Goal: Task Accomplishment & Management: Manage account settings

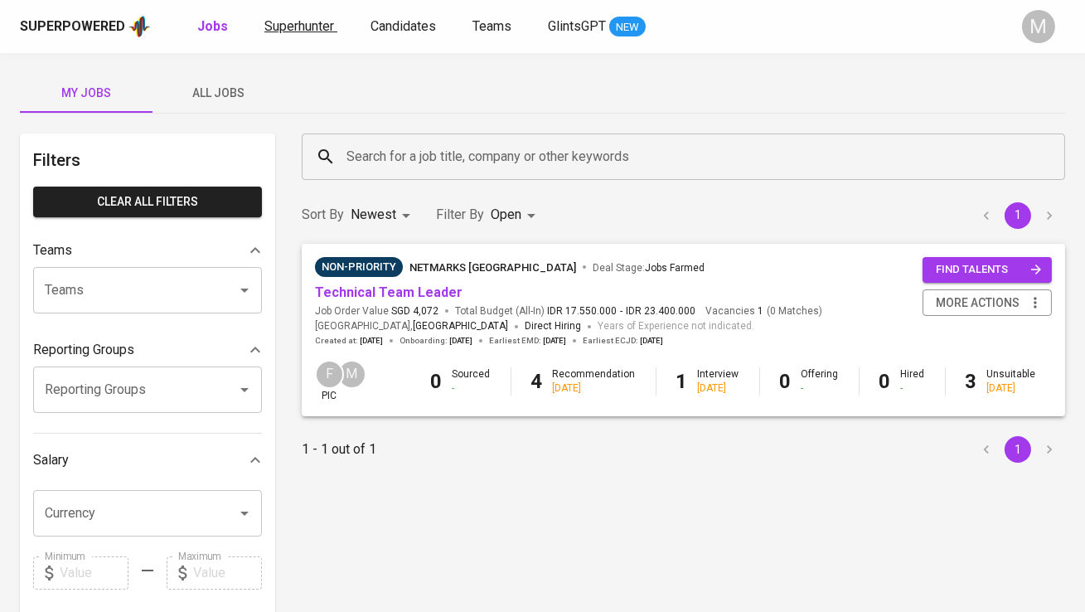
click at [323, 27] on span "Superhunter" at bounding box center [300, 26] width 70 height 16
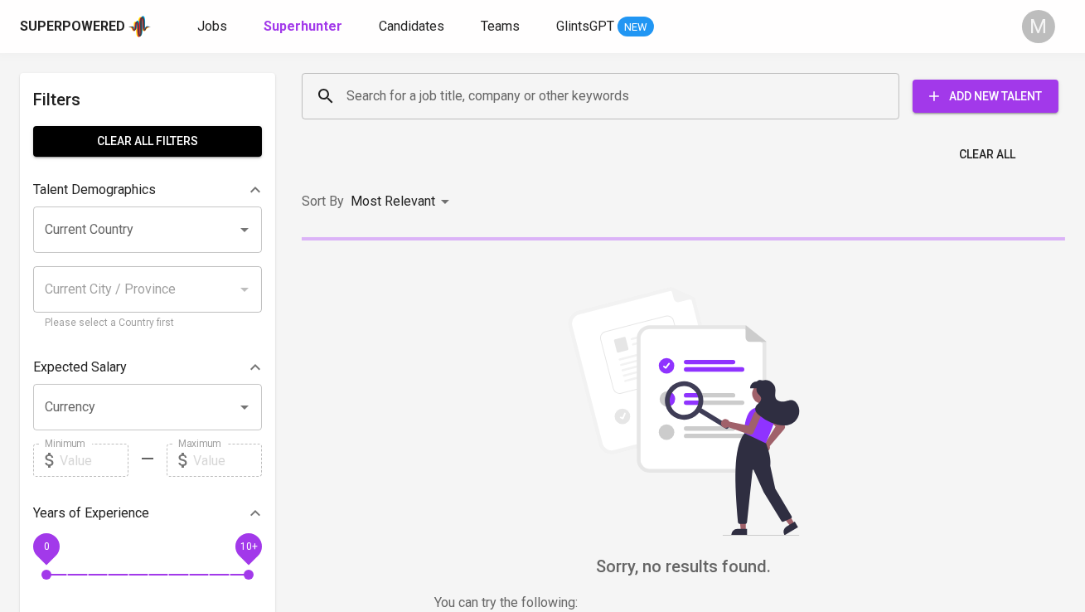
click at [193, 30] on div "Superpowered Jobs Superhunter Candidates Teams GlintsGPT NEW" at bounding box center [516, 26] width 992 height 25
click at [206, 30] on span "Jobs" at bounding box center [212, 26] width 30 height 16
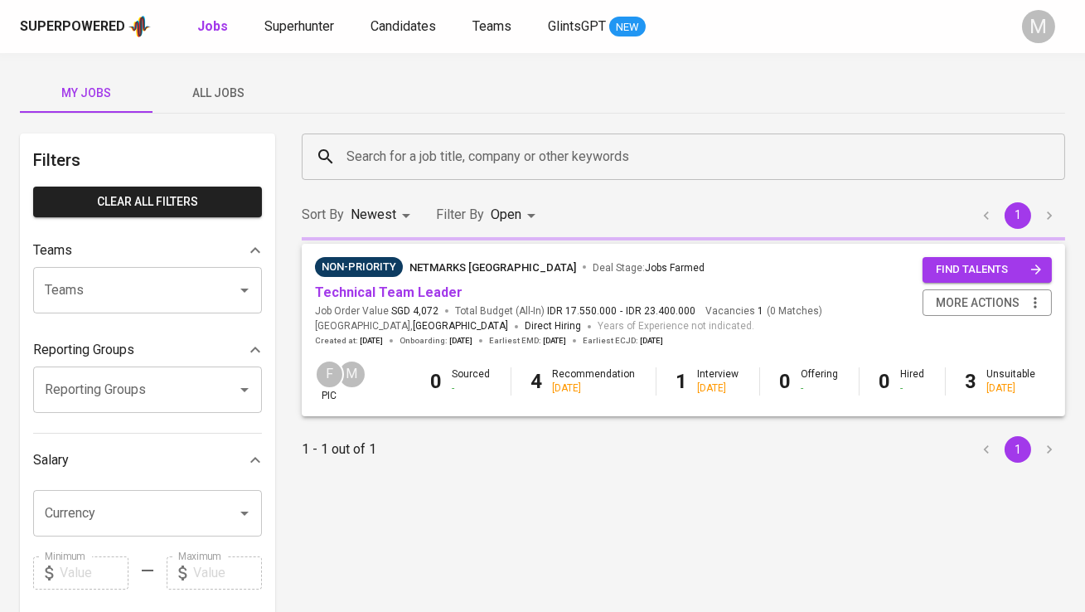
click at [228, 89] on span "All Jobs" at bounding box center [219, 93] width 113 height 21
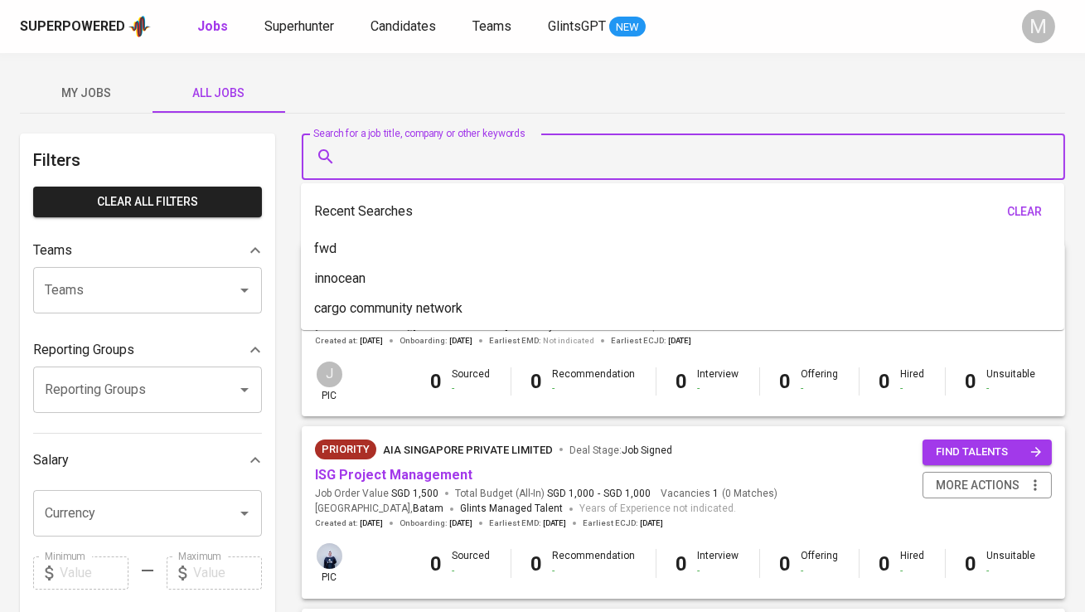
click at [396, 143] on input "Search for a job title, company or other keywords" at bounding box center [687, 157] width 691 height 32
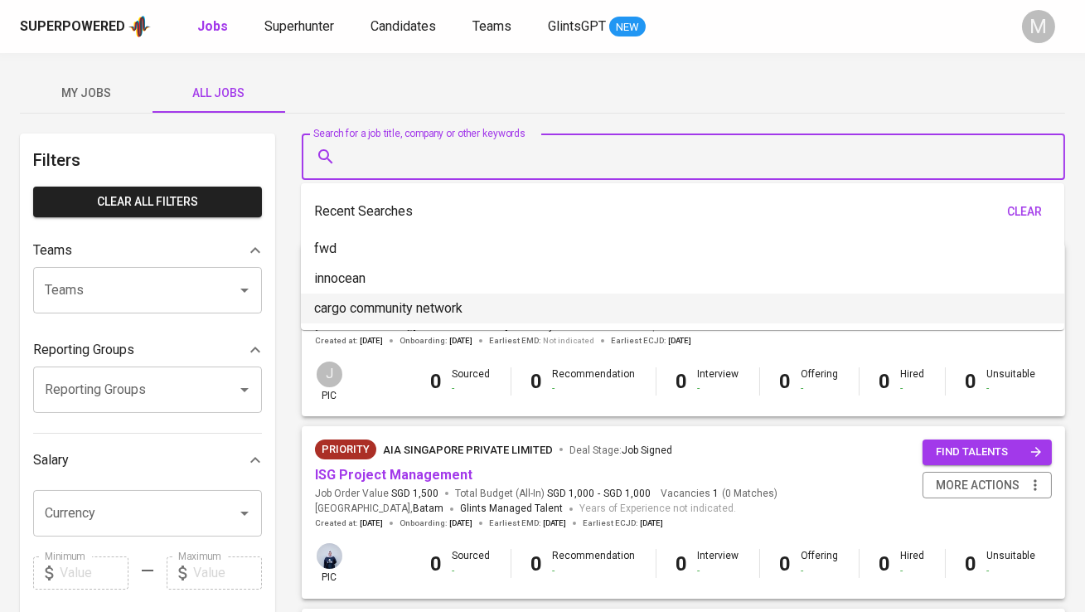
click at [392, 297] on li "cargo community network" at bounding box center [683, 309] width 764 height 30
type input "cargo community network"
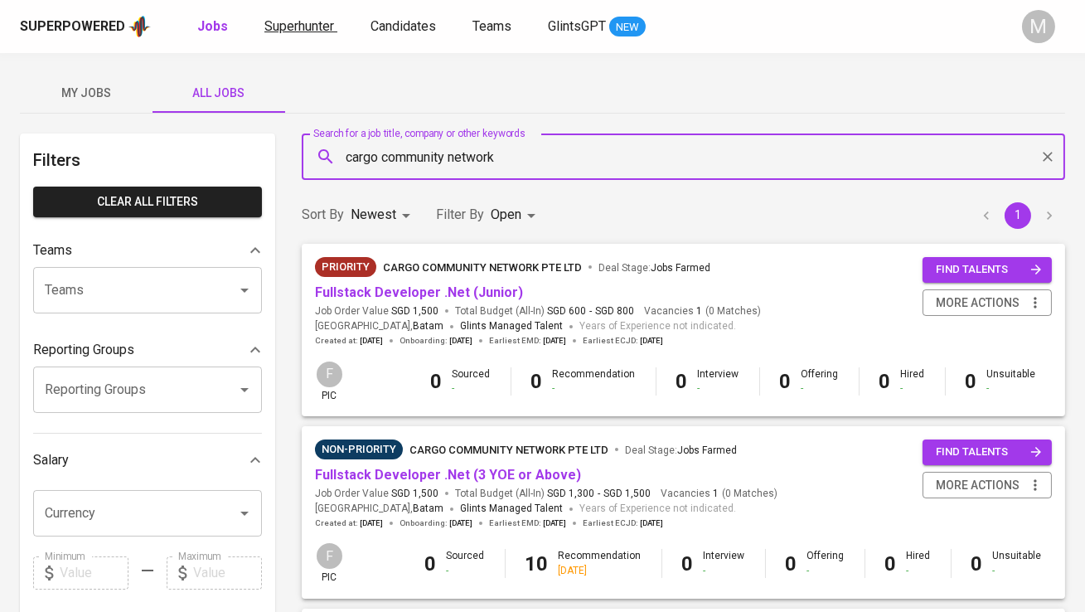
click at [310, 30] on span "Superhunter" at bounding box center [300, 26] width 70 height 16
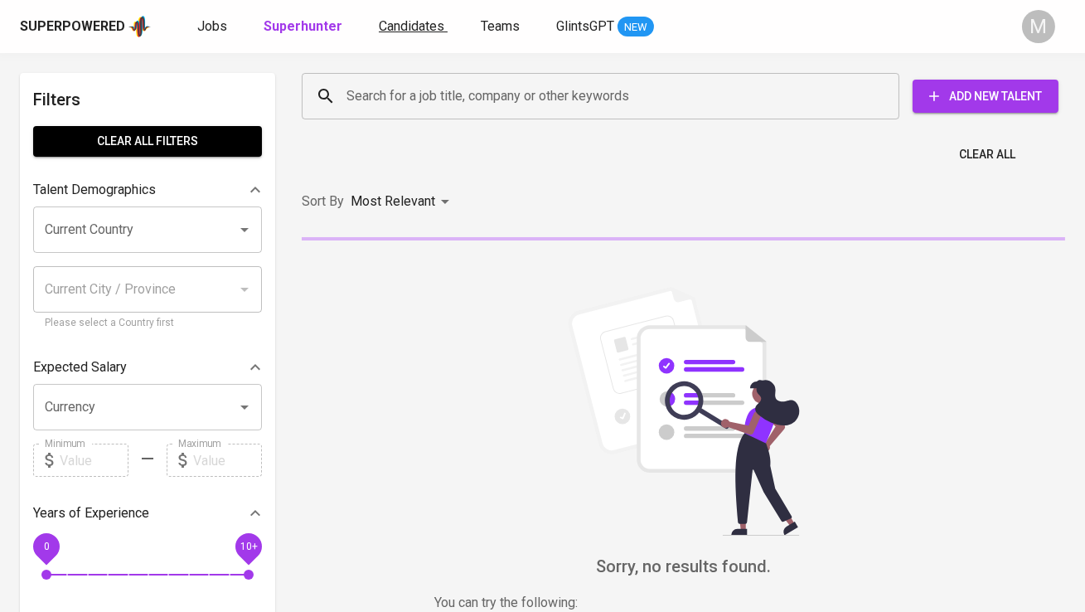
click at [416, 33] on span "Candidates" at bounding box center [412, 26] width 66 height 16
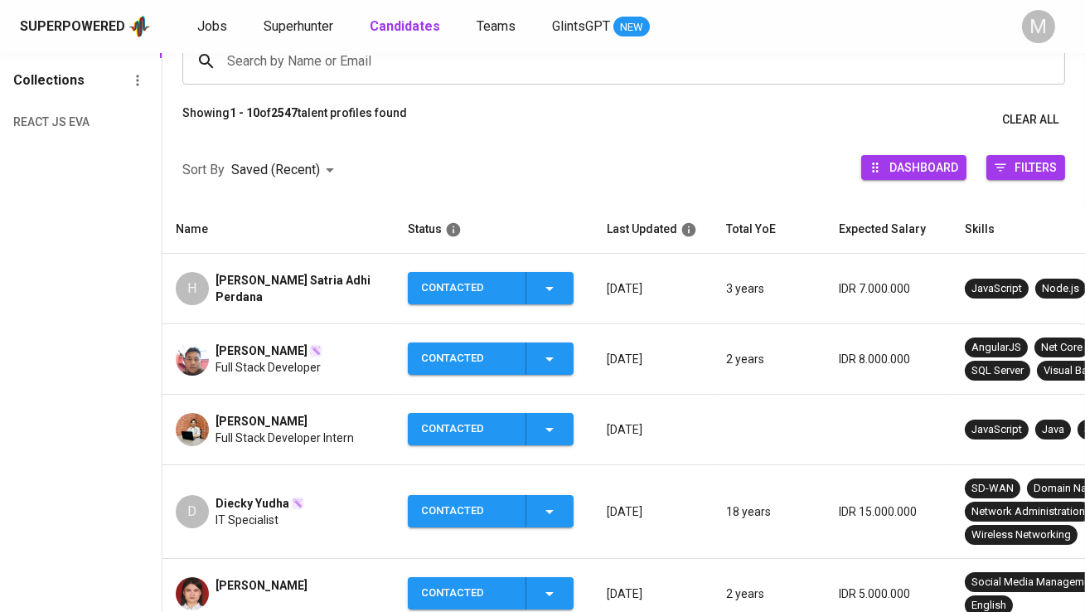
scroll to position [177, 0]
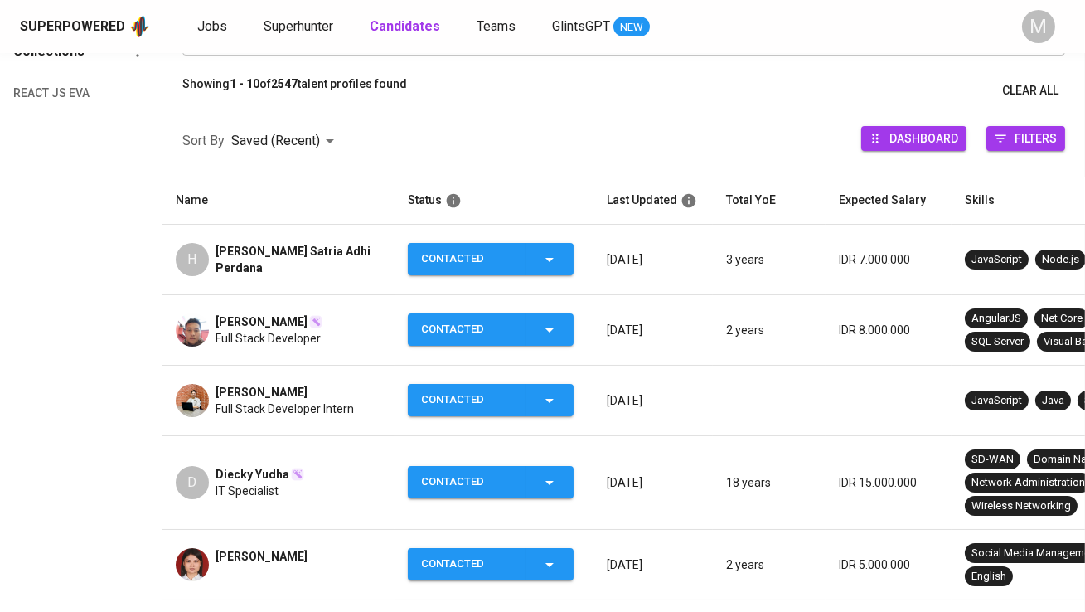
click at [287, 393] on span "[PERSON_NAME]" at bounding box center [262, 392] width 92 height 17
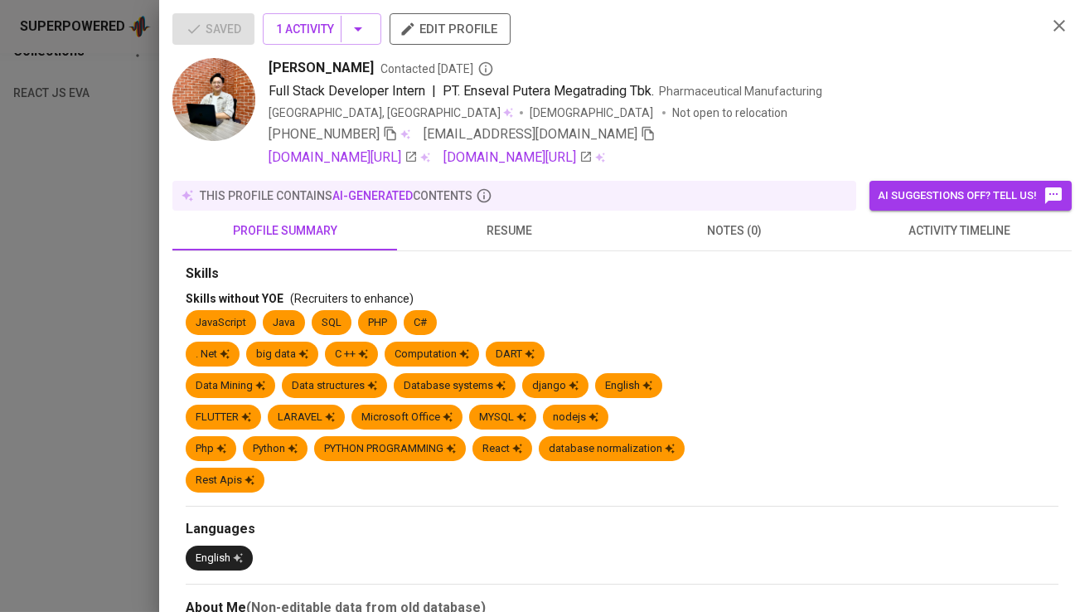
click at [641, 137] on icon "button" at bounding box center [648, 133] width 15 height 15
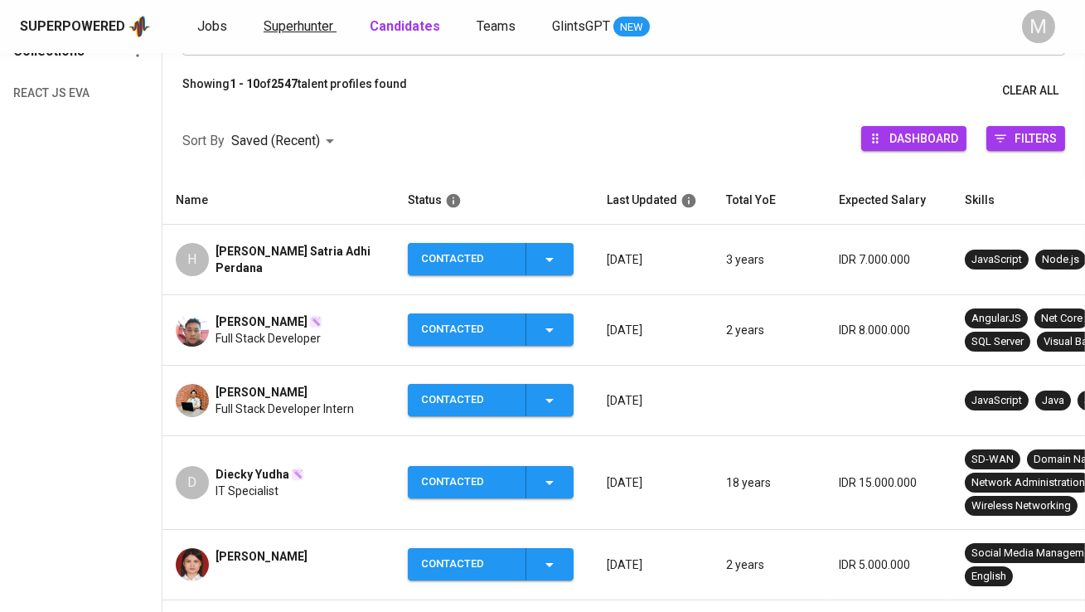
click at [328, 27] on span "Superhunter" at bounding box center [299, 26] width 70 height 16
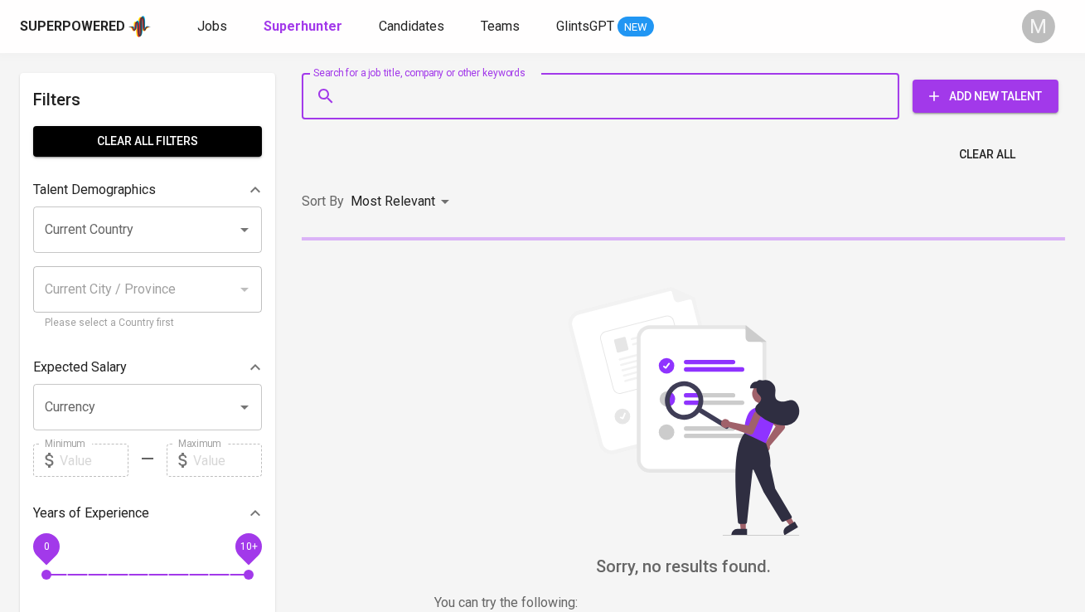
click at [440, 101] on input "Search for a job title, company or other keywords" at bounding box center [604, 96] width 525 height 32
paste input "[EMAIL_ADDRESS][DOMAIN_NAME]"
type input "[EMAIL_ADDRESS][DOMAIN_NAME]"
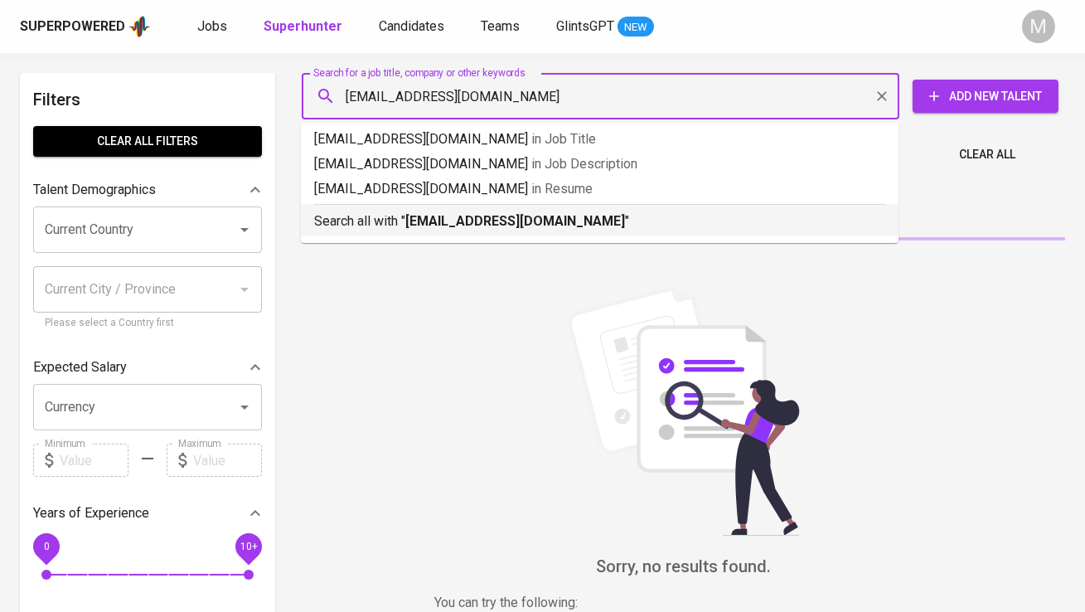
click at [428, 211] on p "Search all with " [EMAIL_ADDRESS][DOMAIN_NAME] "" at bounding box center [599, 221] width 571 height 20
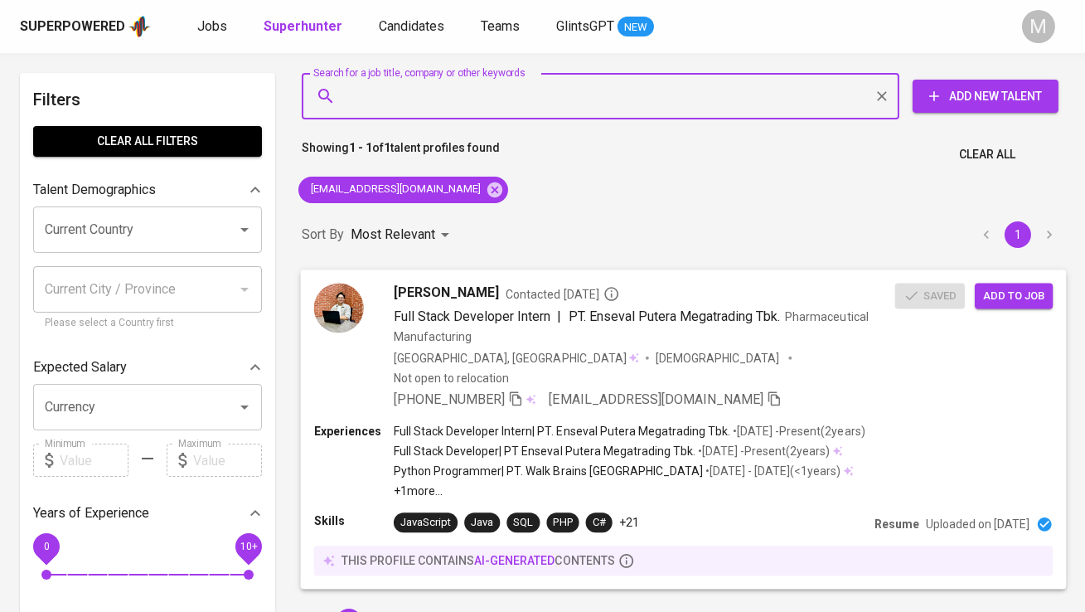
click at [1008, 299] on span "Add to job" at bounding box center [1013, 295] width 61 height 19
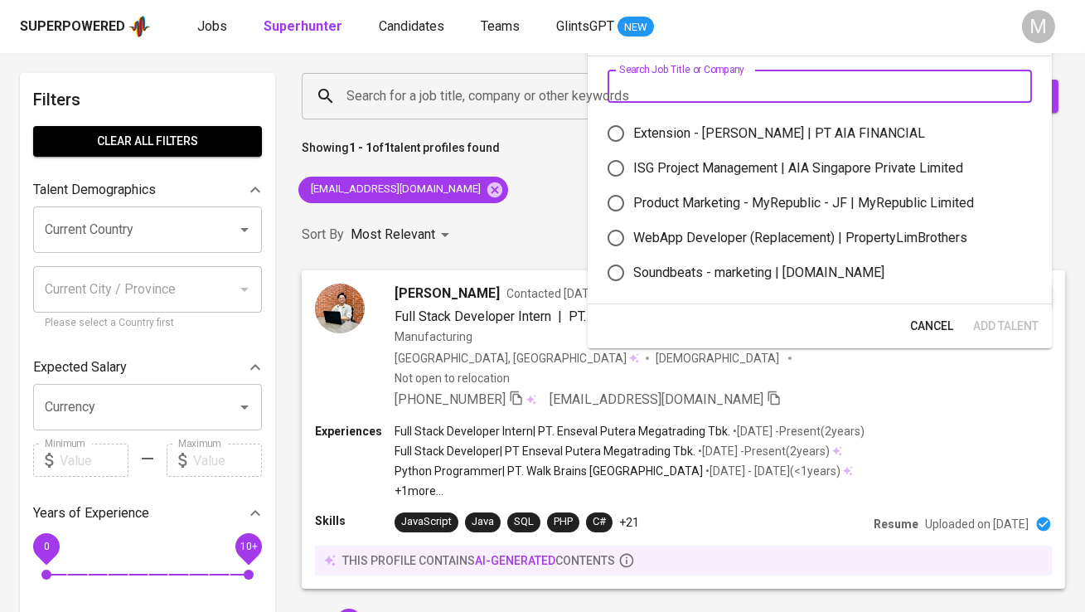
click at [722, 91] on input "text" at bounding box center [820, 86] width 425 height 33
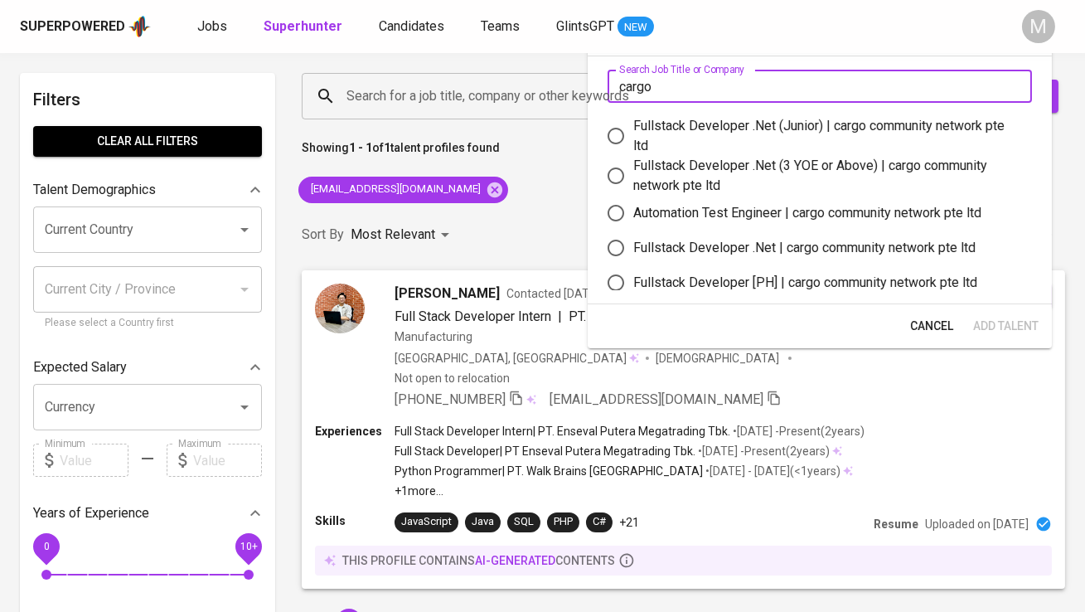
type input "cargo"
click at [749, 133] on div "Fullstack Developer .Net (Junior) | cargo community network pte ltd" at bounding box center [826, 136] width 386 height 40
click at [633, 133] on input "Fullstack Developer .Net (Junior) | cargo community network pte ltd" at bounding box center [616, 136] width 35 height 35
radio input "true"
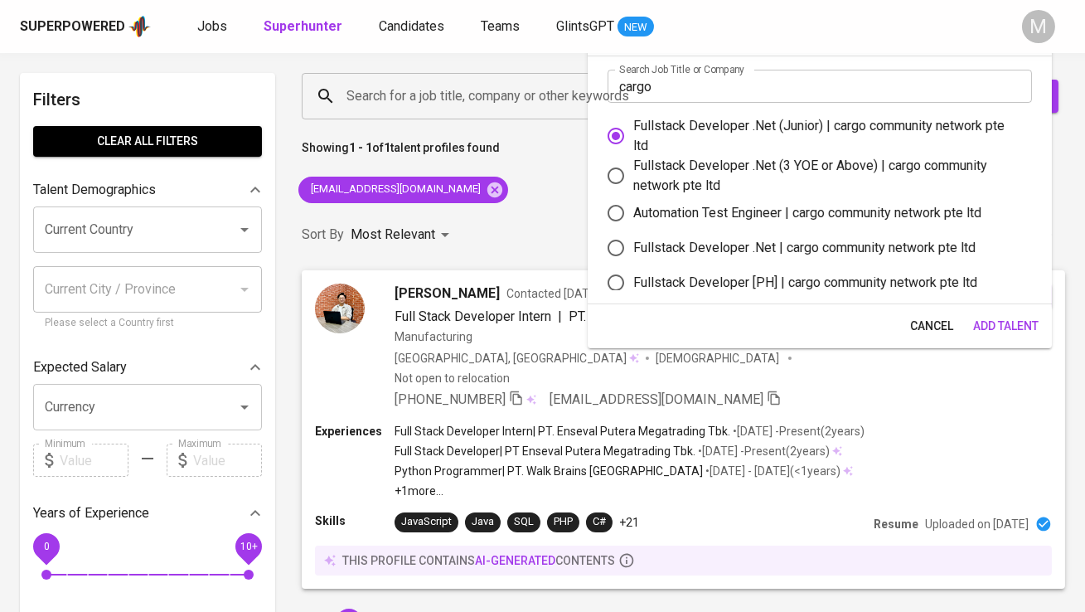
click at [982, 322] on span "Add Talent" at bounding box center [1006, 326] width 66 height 21
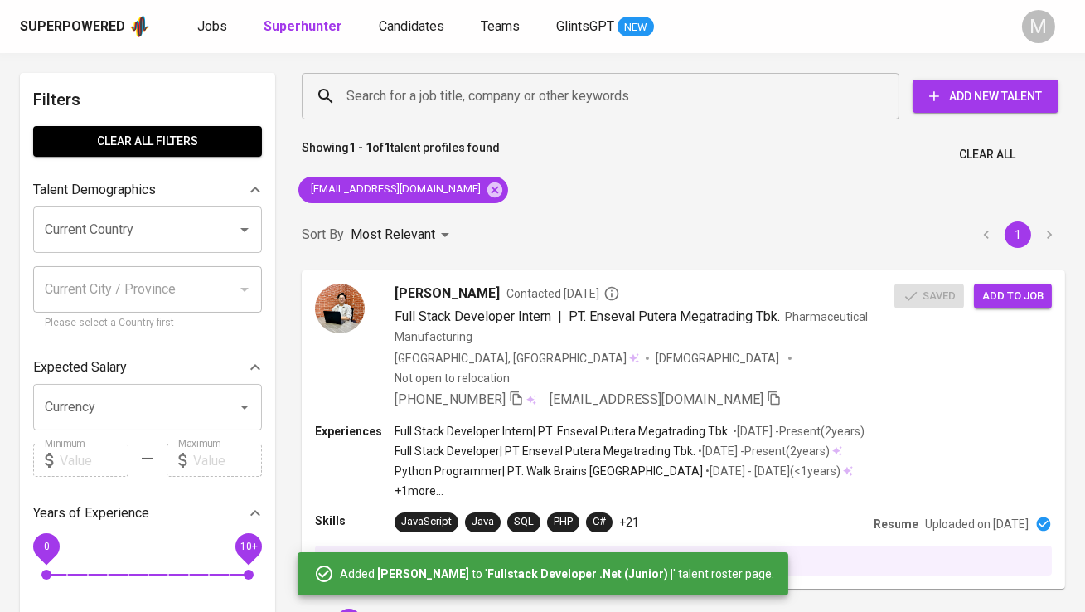
click at [211, 30] on span "Jobs" at bounding box center [212, 26] width 30 height 16
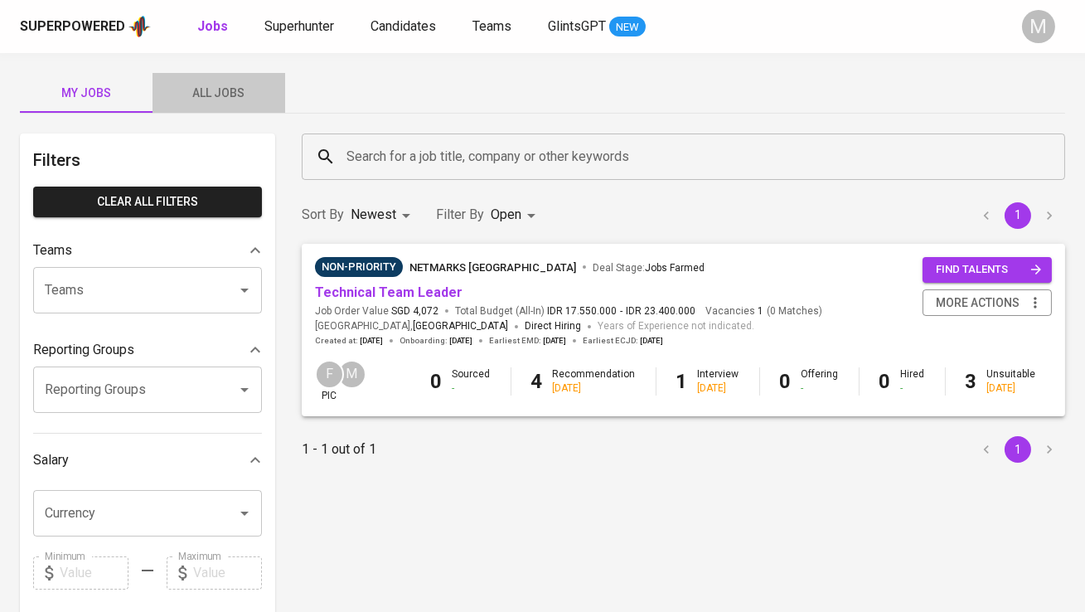
click at [224, 94] on span "All Jobs" at bounding box center [219, 93] width 113 height 21
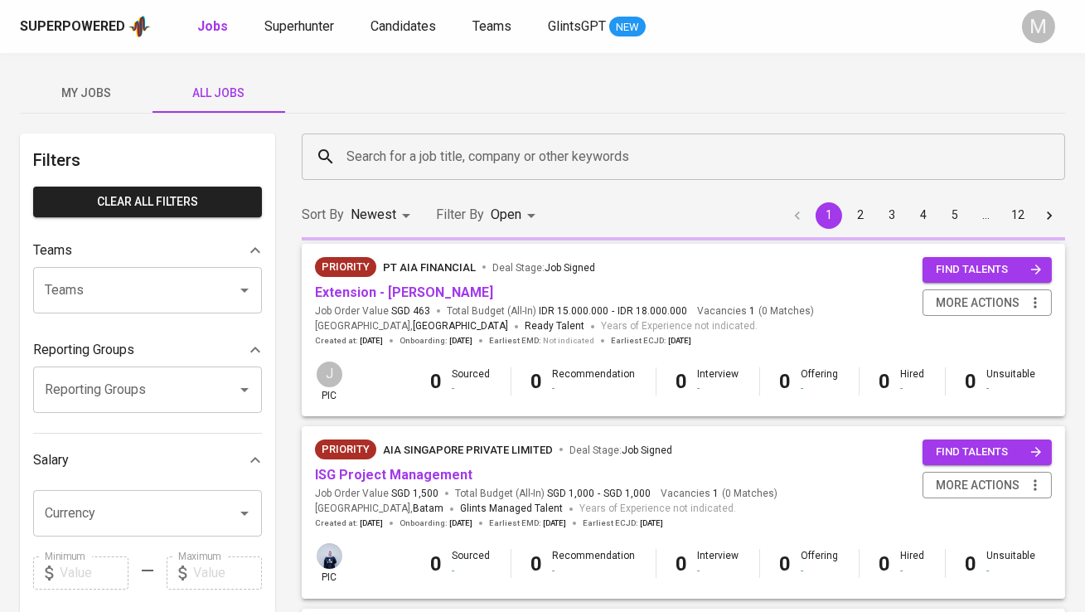
click at [364, 156] on input "Search for a job title, company or other keywords" at bounding box center [687, 157] width 691 height 32
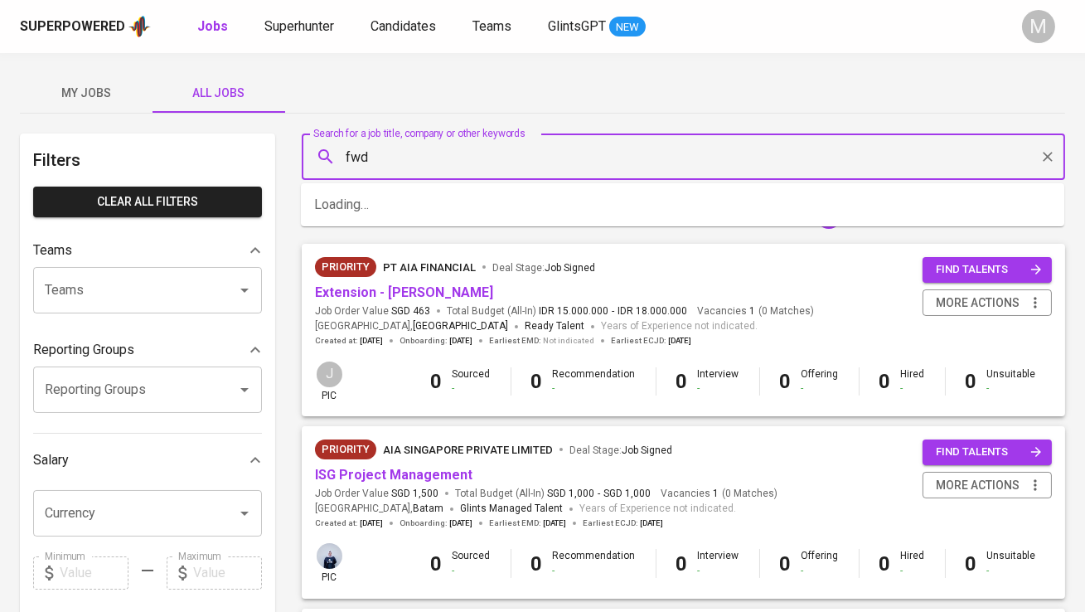
type input "fwd"
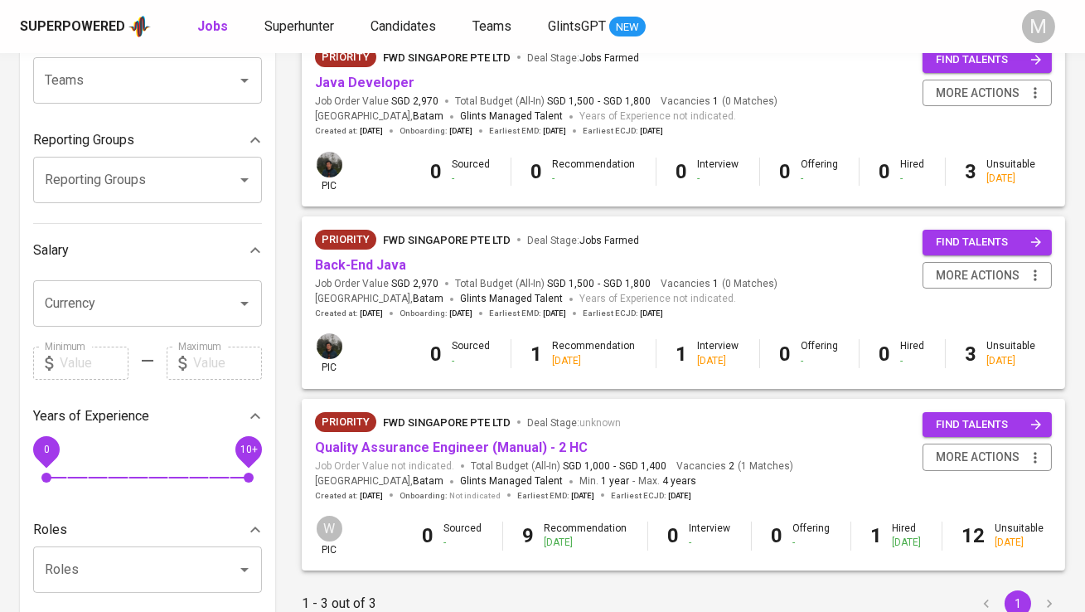
scroll to position [221, 0]
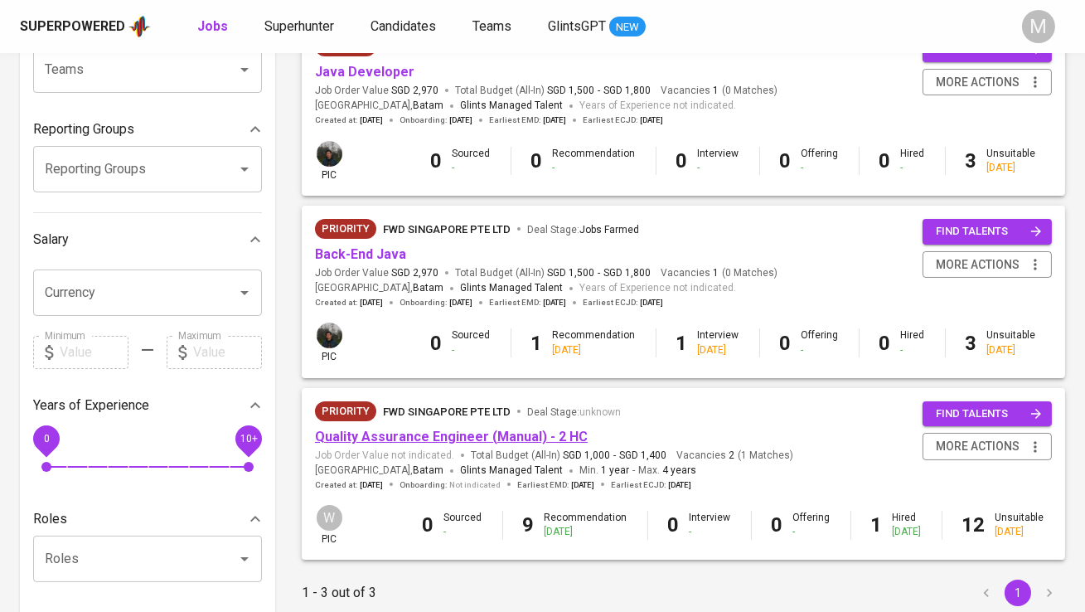
click at [383, 431] on link "Quality Assurance Engineer (Manual) - 2 HC" at bounding box center [451, 437] width 273 height 16
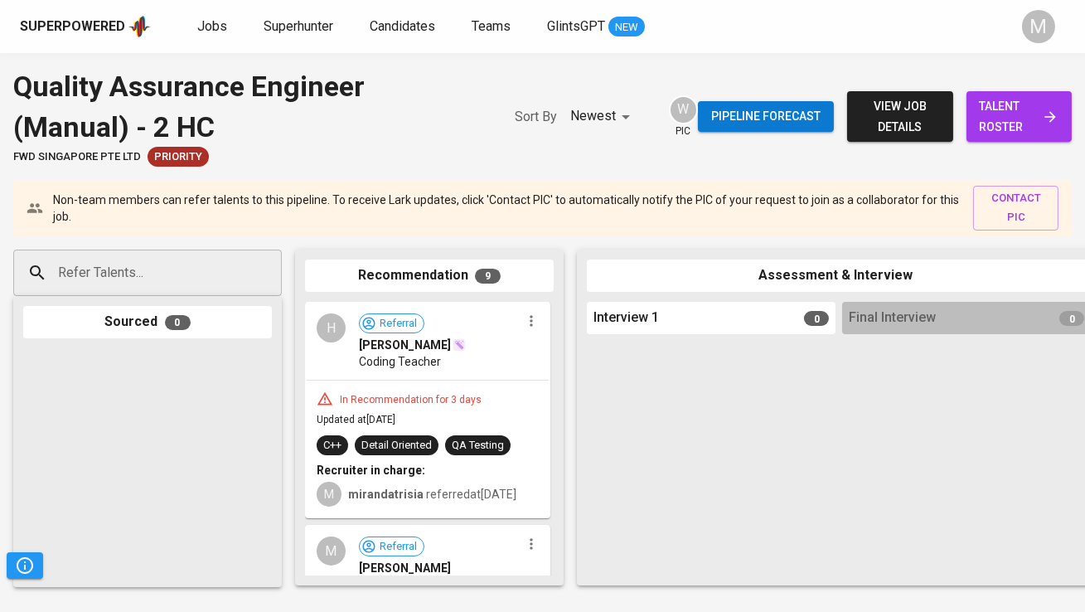
click at [989, 121] on span "talent roster" at bounding box center [1019, 116] width 79 height 41
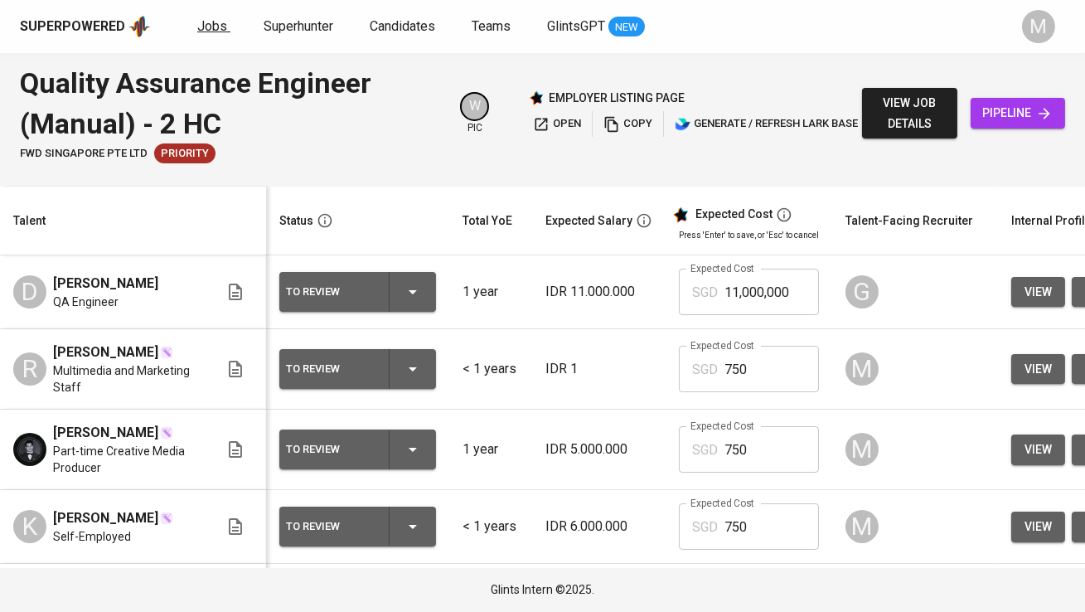
click at [220, 26] on span "Jobs" at bounding box center [212, 26] width 30 height 16
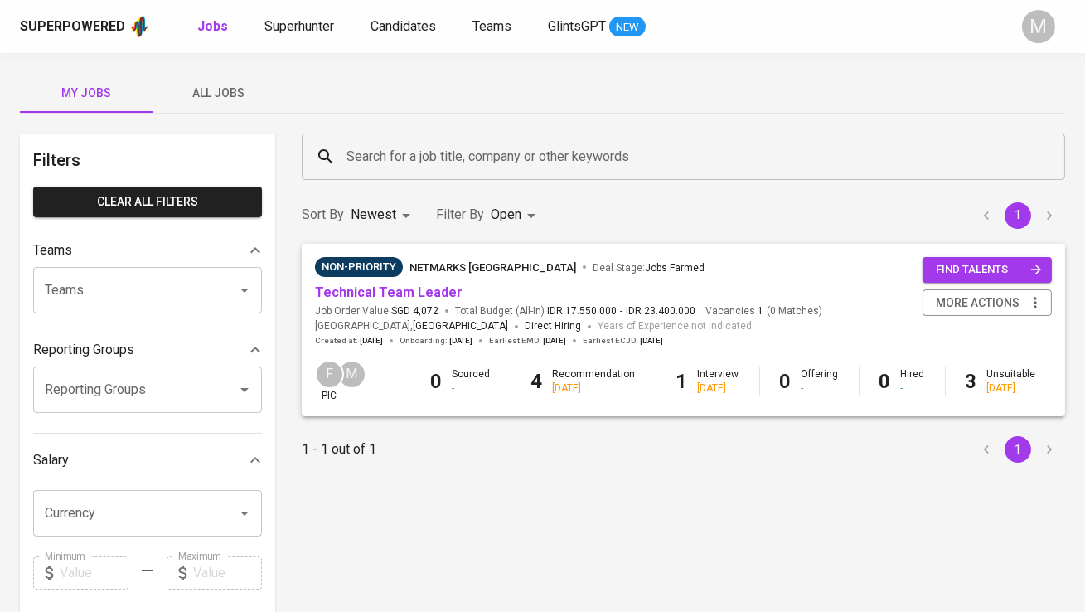
click at [226, 88] on span "All Jobs" at bounding box center [219, 93] width 113 height 21
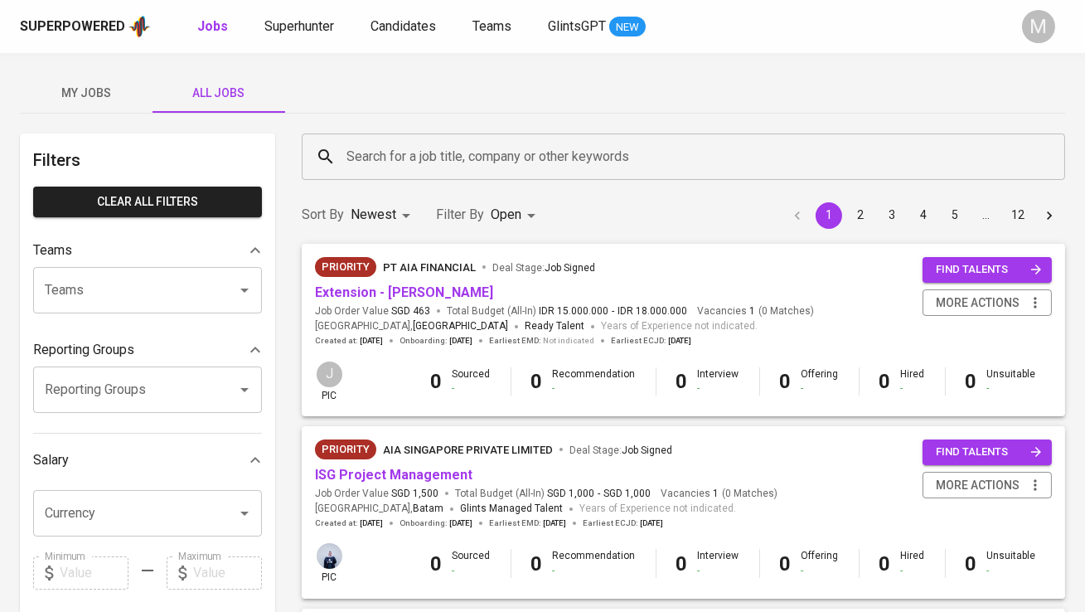
click at [414, 147] on input "Search for a job title, company or other keywords" at bounding box center [687, 157] width 691 height 32
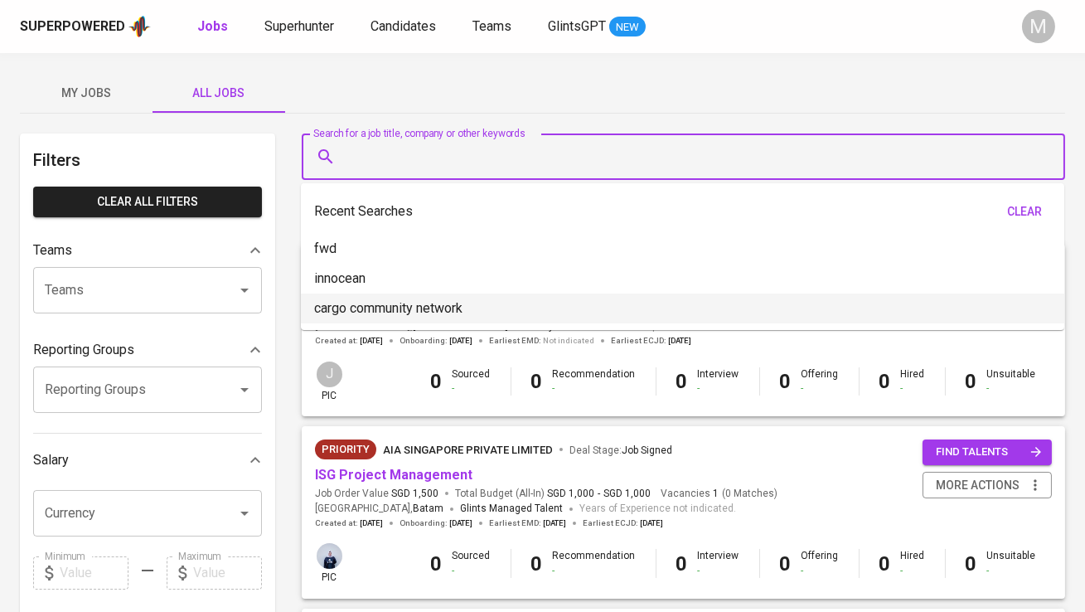
click at [440, 301] on p "cargo community network" at bounding box center [388, 308] width 148 height 20
type input "cargo community network"
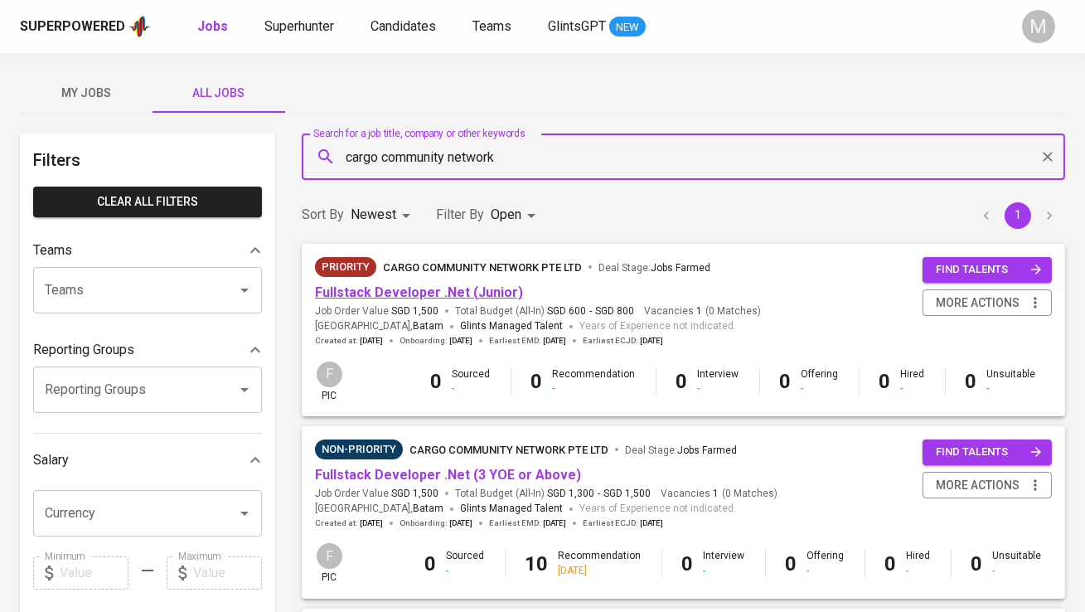
click at [438, 284] on link "Fullstack Developer .Net (Junior)" at bounding box center [419, 292] width 208 height 16
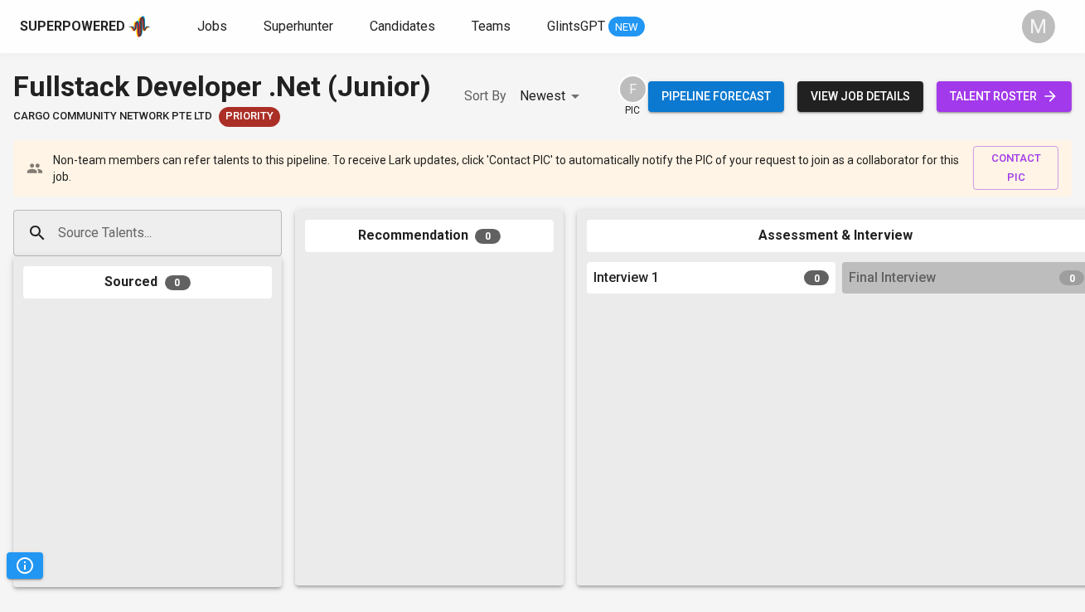
click at [1024, 104] on span "talent roster" at bounding box center [1004, 96] width 109 height 21
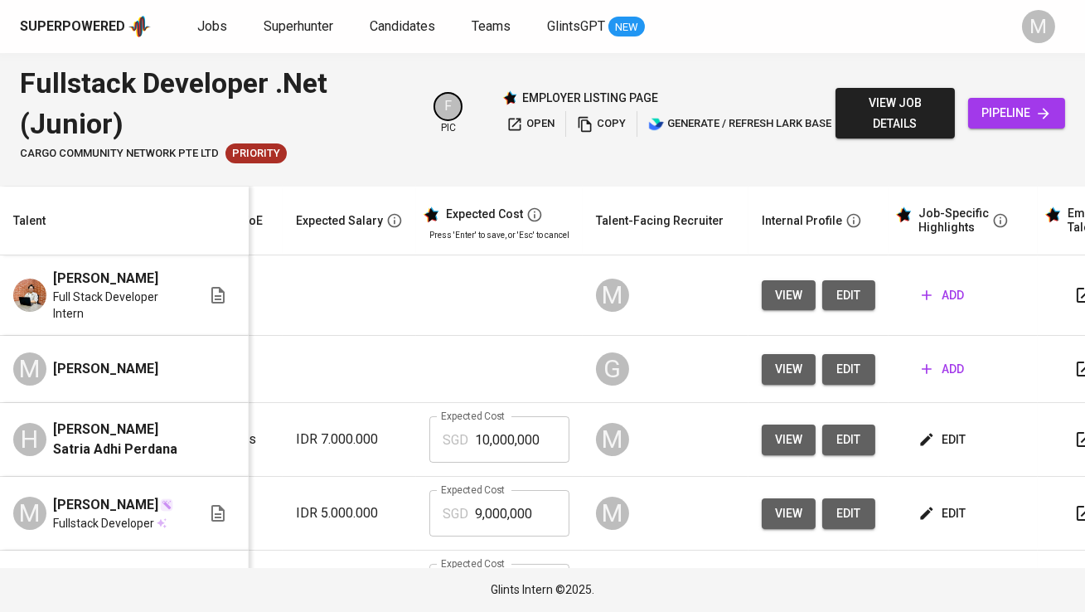
scroll to position [0, 265]
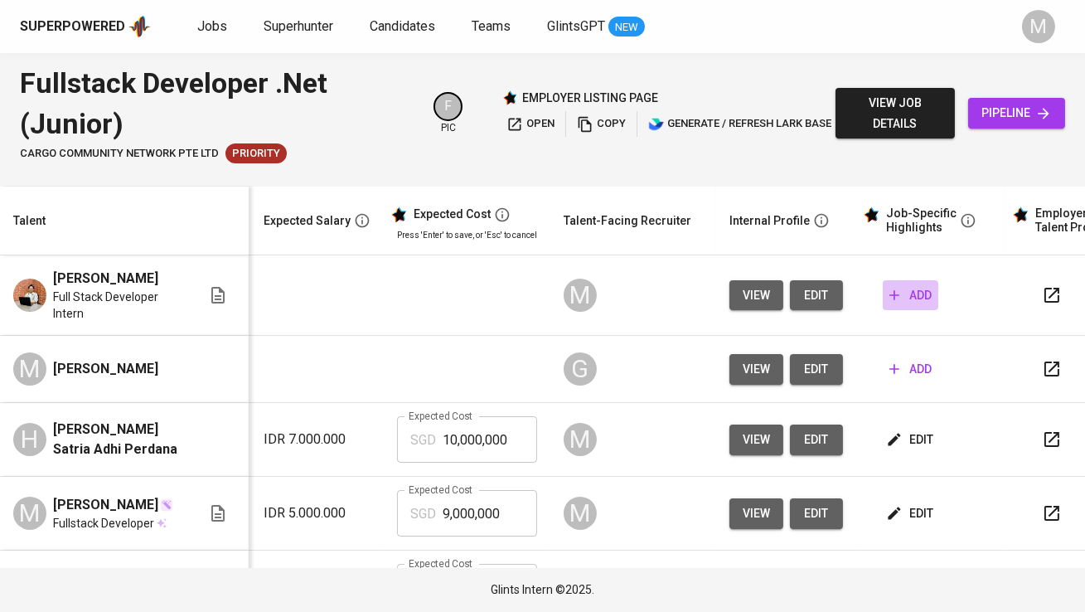
click at [925, 295] on span "add" at bounding box center [911, 295] width 42 height 21
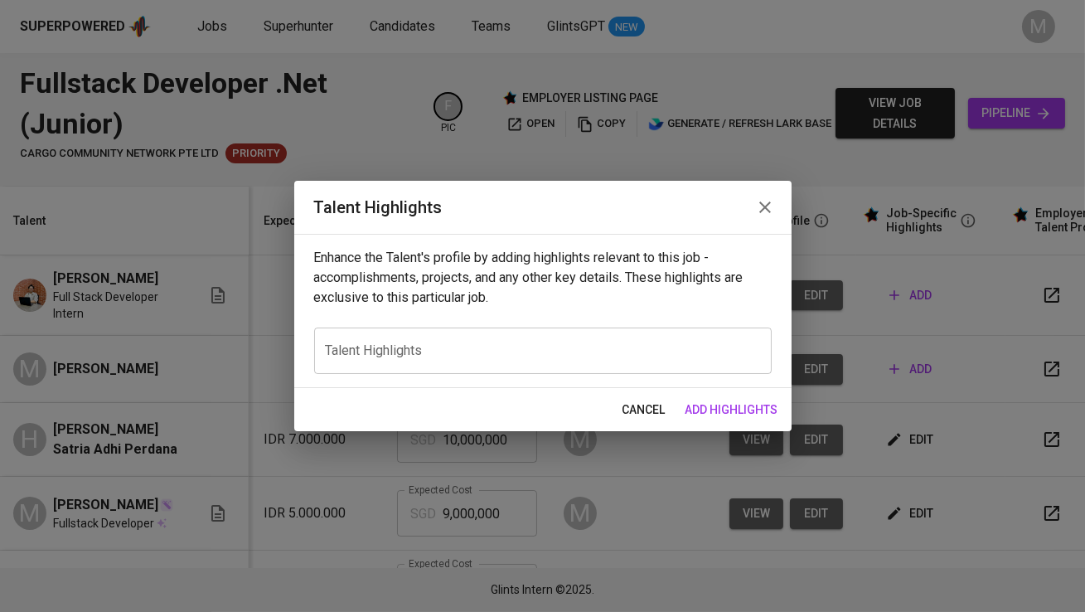
click at [631, 351] on textarea at bounding box center [543, 350] width 434 height 16
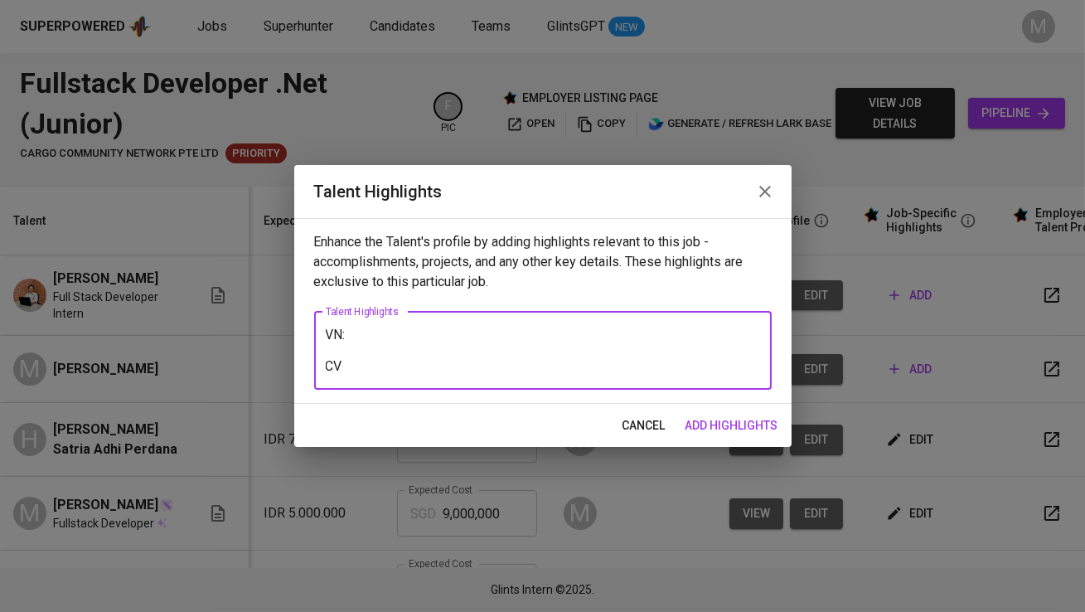
type textarea "VN: CV:"
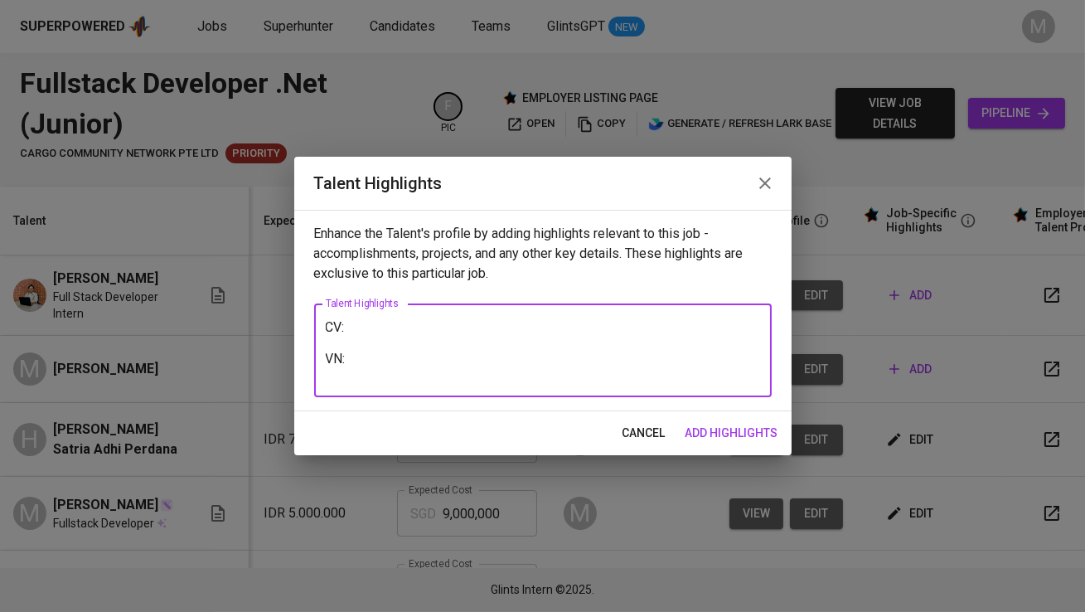
paste textarea "[URL][DOMAIN_NAME]"
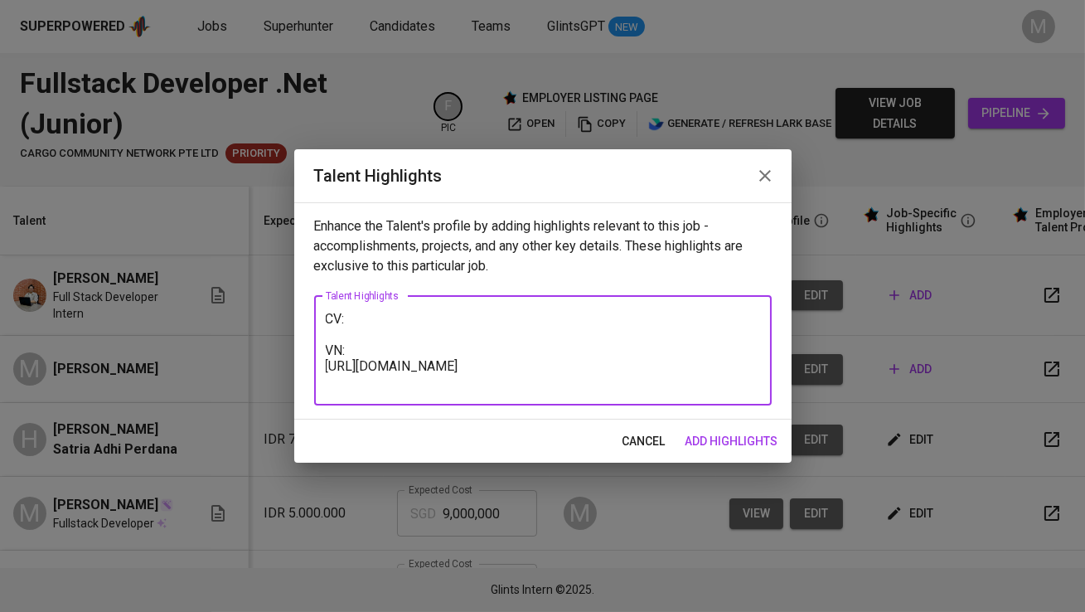
type textarea "CV: VN: [URL][DOMAIN_NAME]"
click at [710, 435] on span "add highlights" at bounding box center [732, 441] width 93 height 21
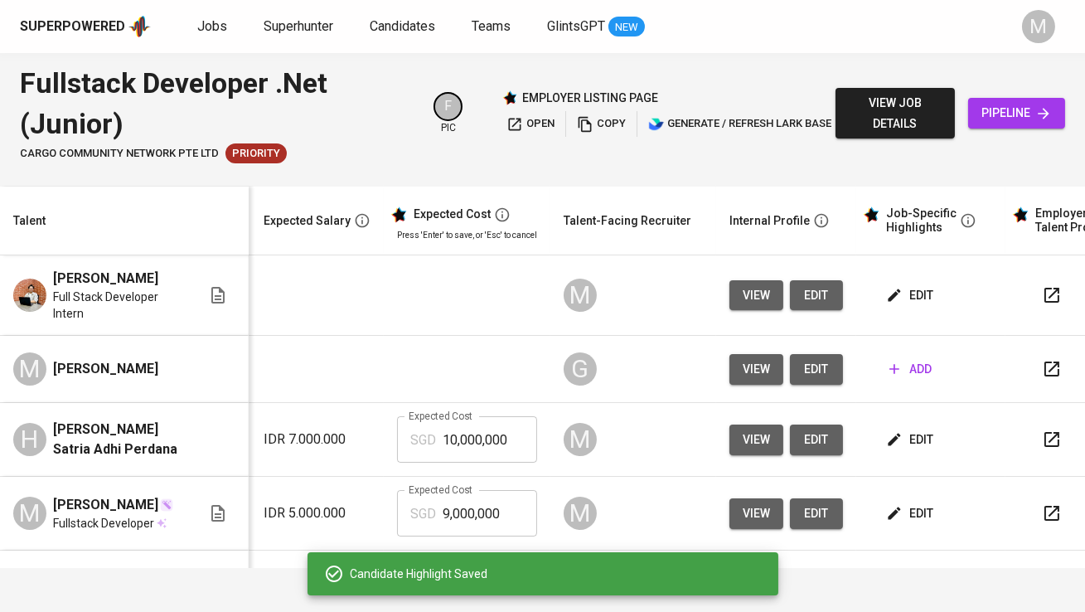
click at [914, 298] on span "edit" at bounding box center [912, 295] width 44 height 21
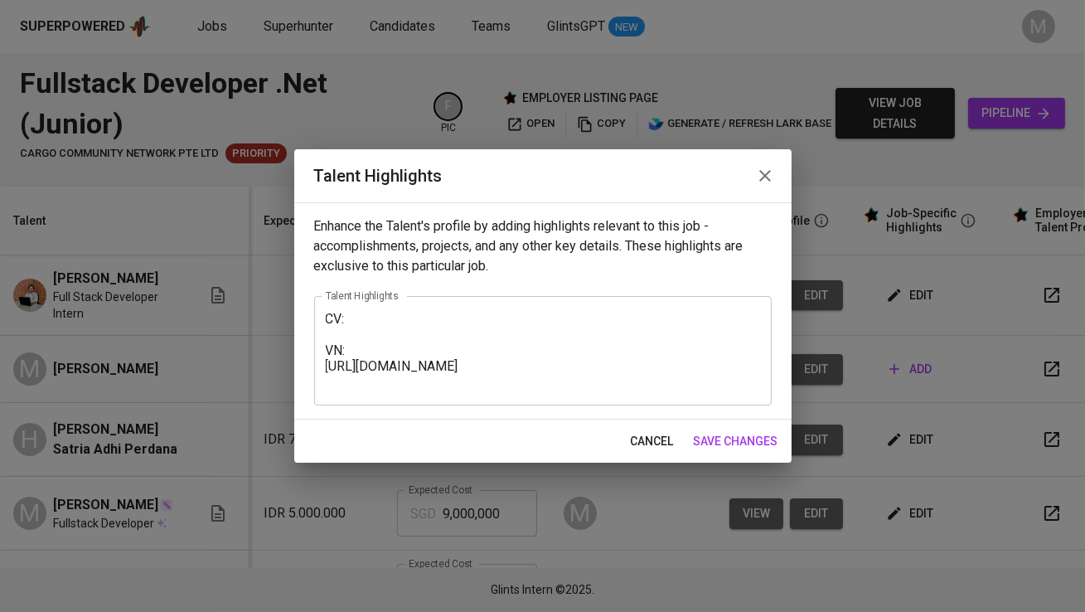
click at [479, 306] on div "CV: VN: [URL][DOMAIN_NAME] x Talent Highlights" at bounding box center [543, 350] width 458 height 109
click at [478, 309] on div "CV: VN: [URL][DOMAIN_NAME] x Talent Highlights" at bounding box center [543, 350] width 458 height 109
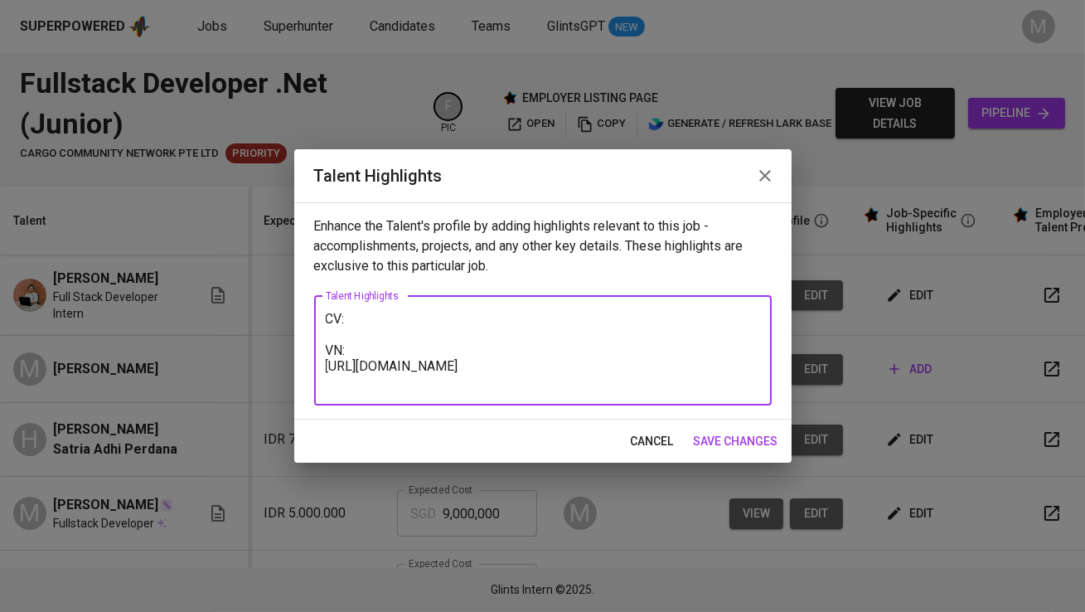
click at [439, 321] on textarea "CV: VN: [URL][DOMAIN_NAME]" at bounding box center [543, 350] width 434 height 79
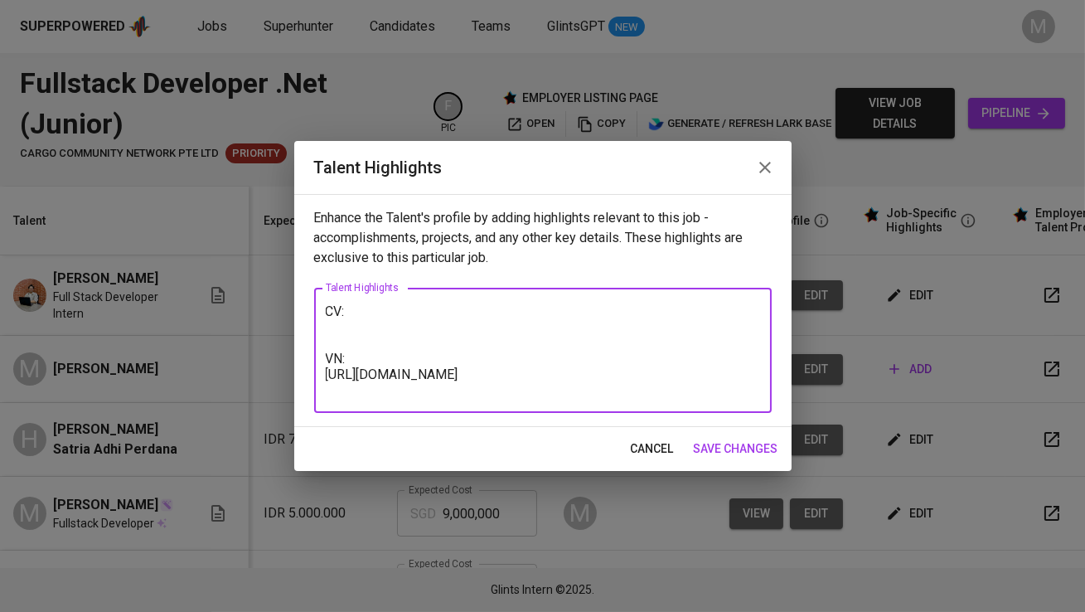
paste textarea "[URL][DOMAIN_NAME]"
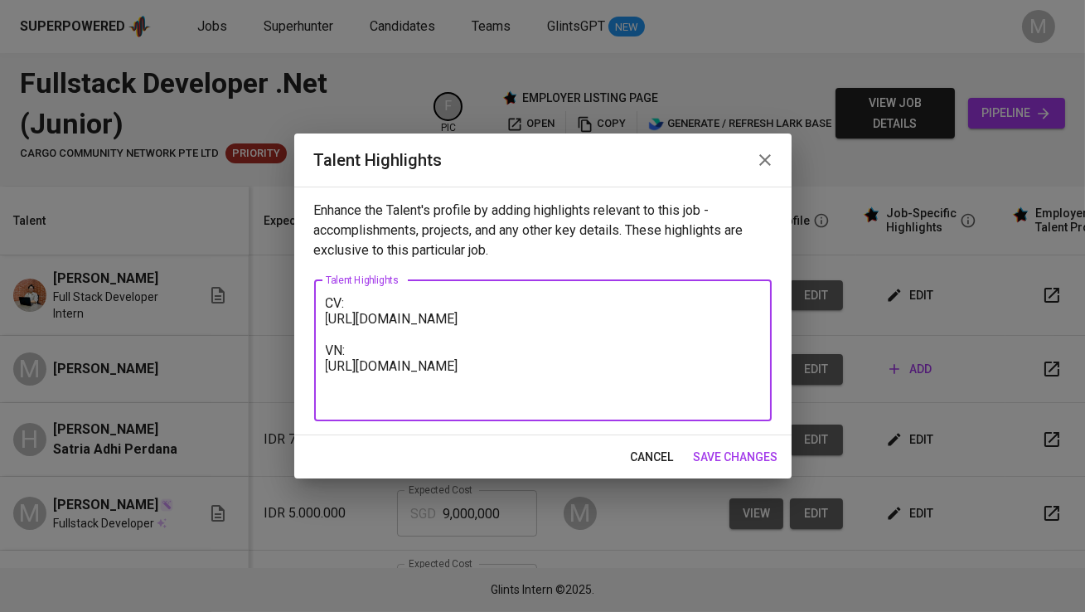
type textarea "CV: [URL][DOMAIN_NAME] VN: [URL][DOMAIN_NAME]"
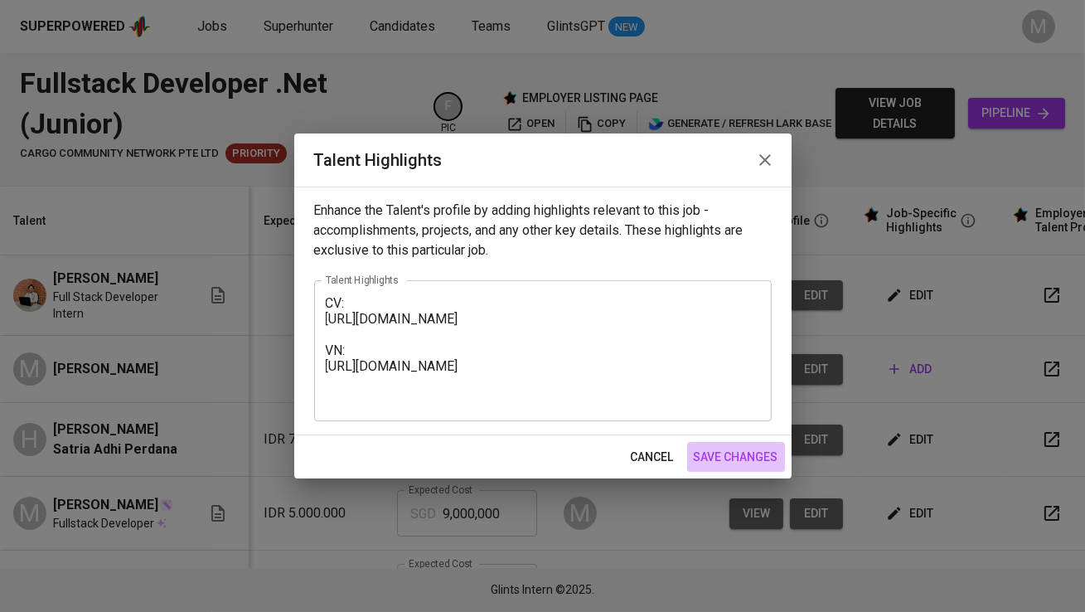
click at [751, 454] on span "save changes" at bounding box center [736, 457] width 85 height 21
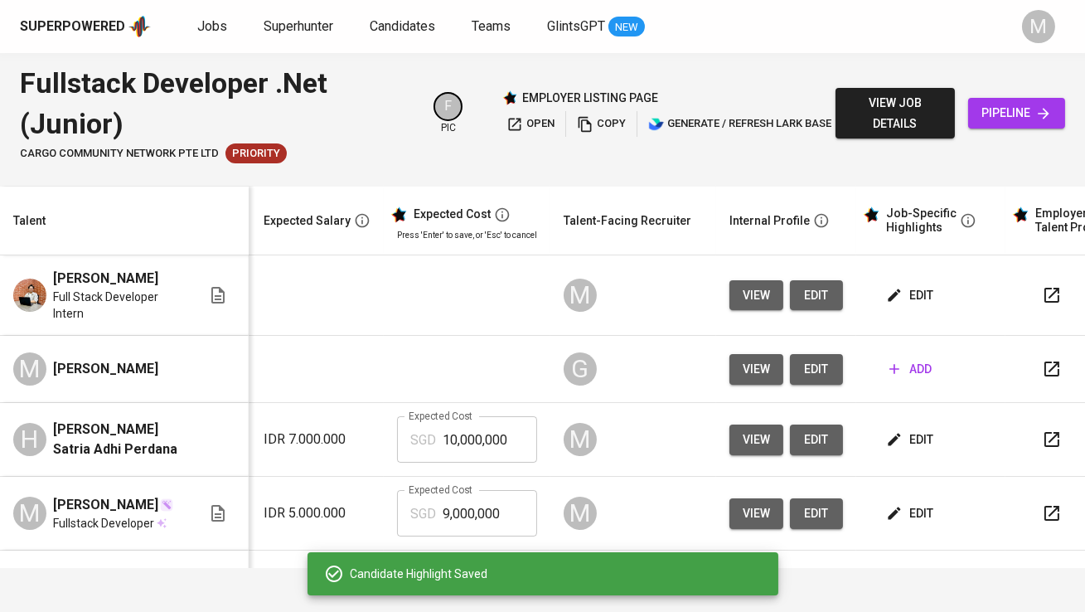
scroll to position [0, 0]
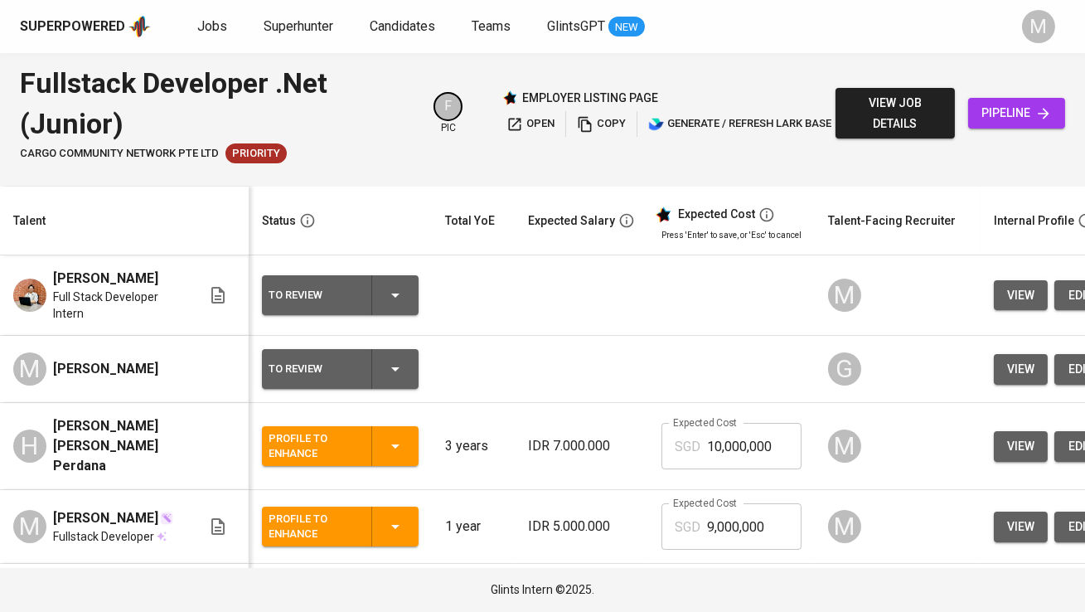
click at [360, 307] on div "To Review" at bounding box center [340, 295] width 143 height 40
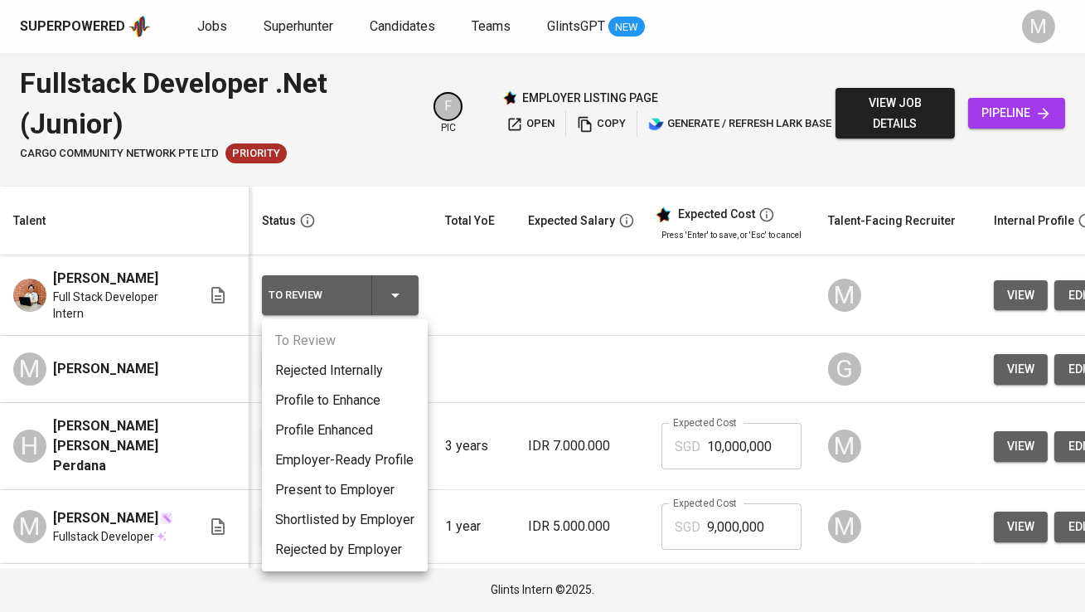
click at [362, 409] on li "Profile to Enhance" at bounding box center [345, 401] width 166 height 30
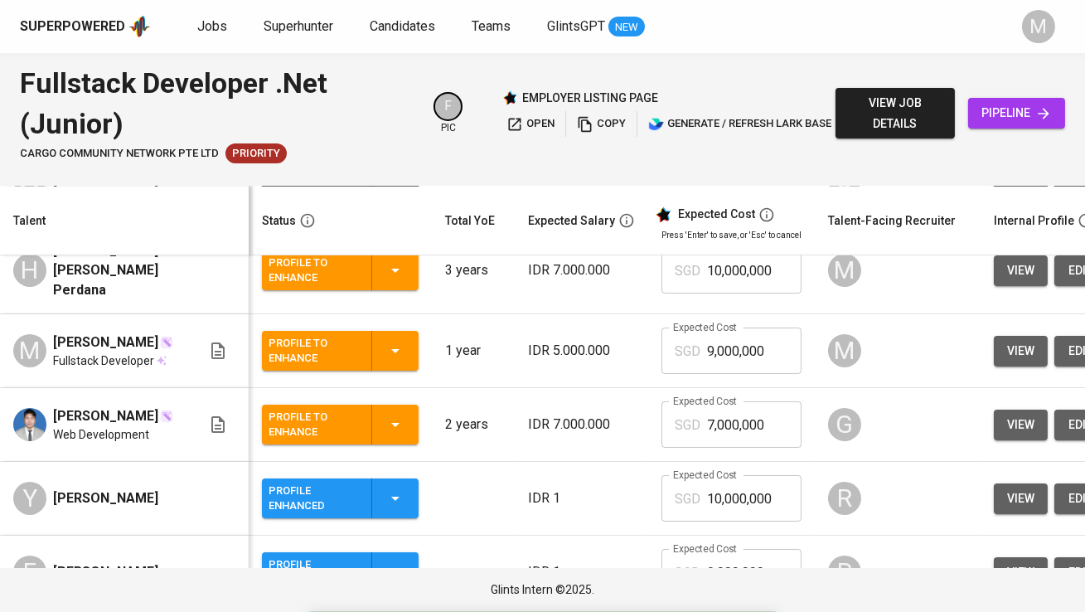
scroll to position [177, 0]
